Goal: Navigation & Orientation: Find specific page/section

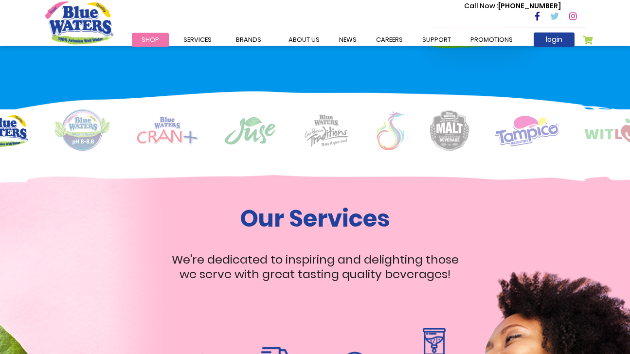
scroll to position [707, 0]
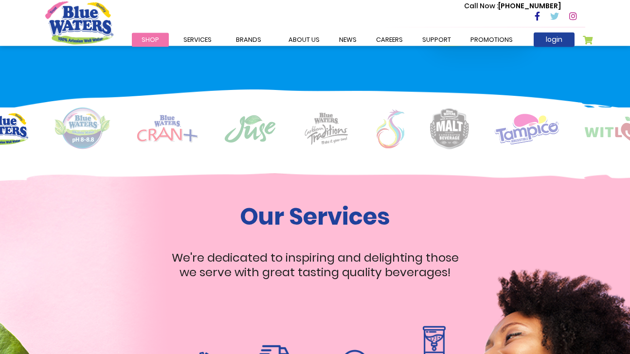
click at [147, 40] on span "Shop" at bounding box center [150, 39] width 18 height 9
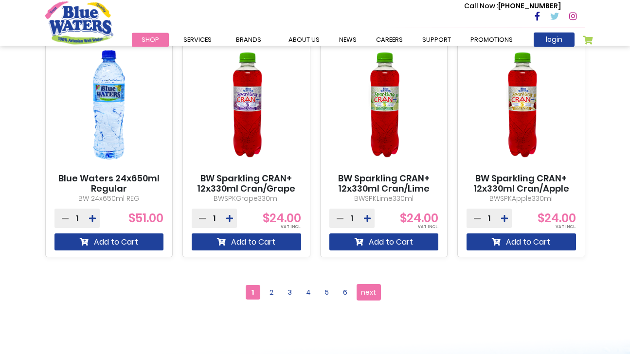
scroll to position [871, 0]
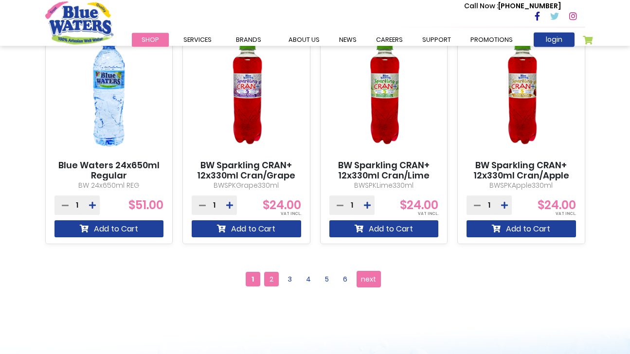
click at [269, 274] on span "2" at bounding box center [271, 279] width 15 height 15
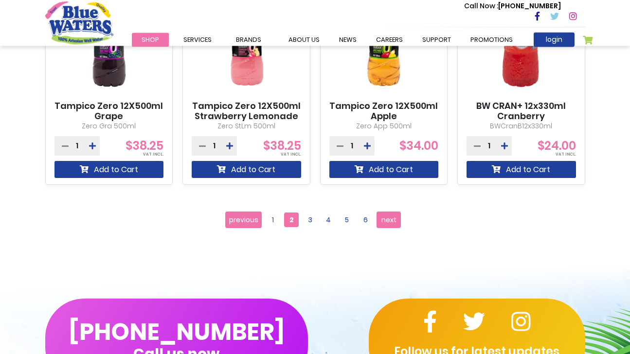
scroll to position [938, 0]
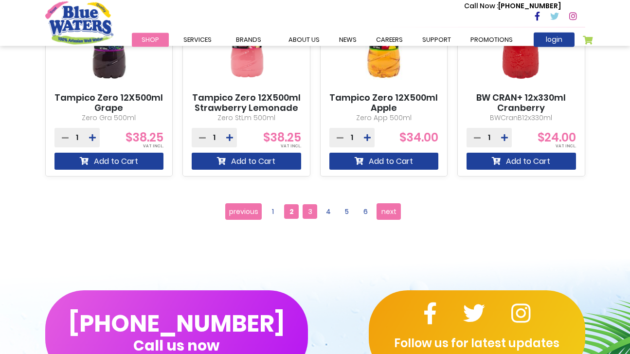
click at [310, 212] on span "3" at bounding box center [309, 212] width 15 height 15
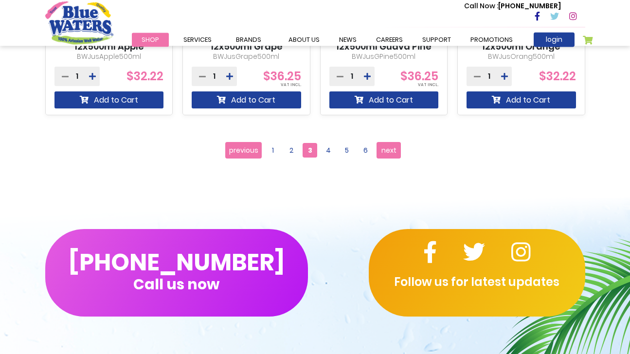
scroll to position [1006, 0]
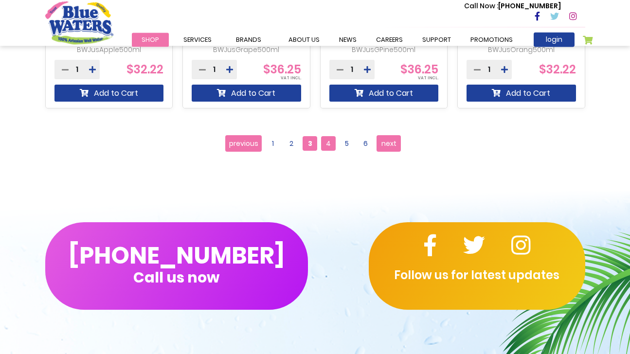
click at [328, 142] on span "4" at bounding box center [328, 144] width 15 height 15
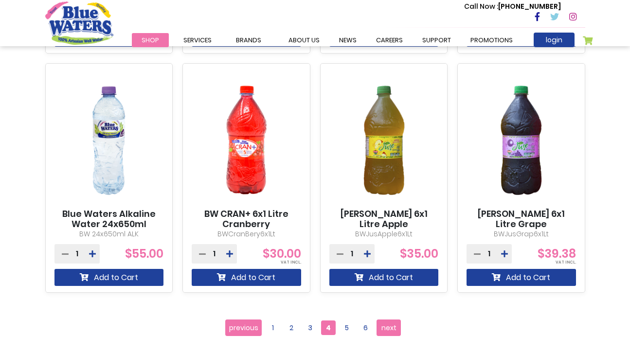
scroll to position [821, 0]
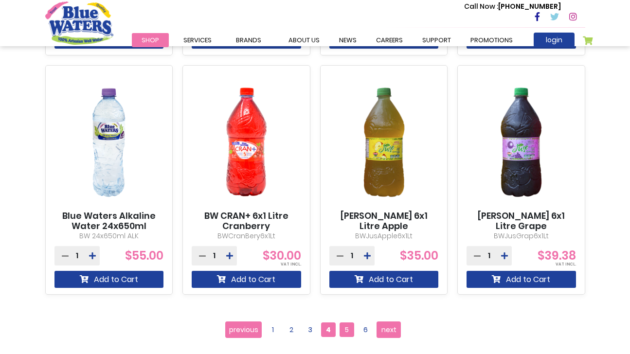
click at [345, 332] on span "5" at bounding box center [346, 329] width 15 height 15
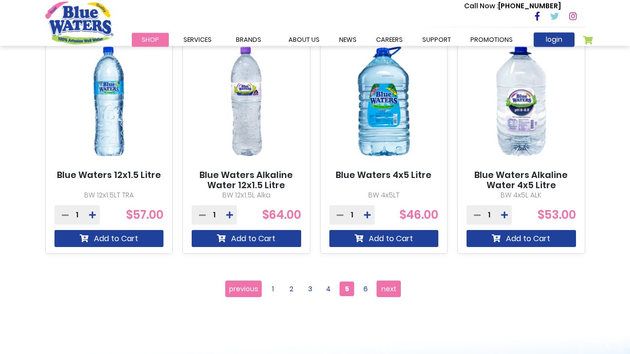
scroll to position [874, 0]
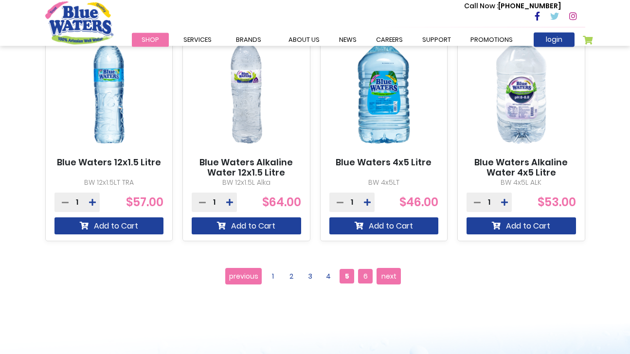
click at [368, 274] on span "6" at bounding box center [365, 276] width 15 height 15
